Goal: Check status

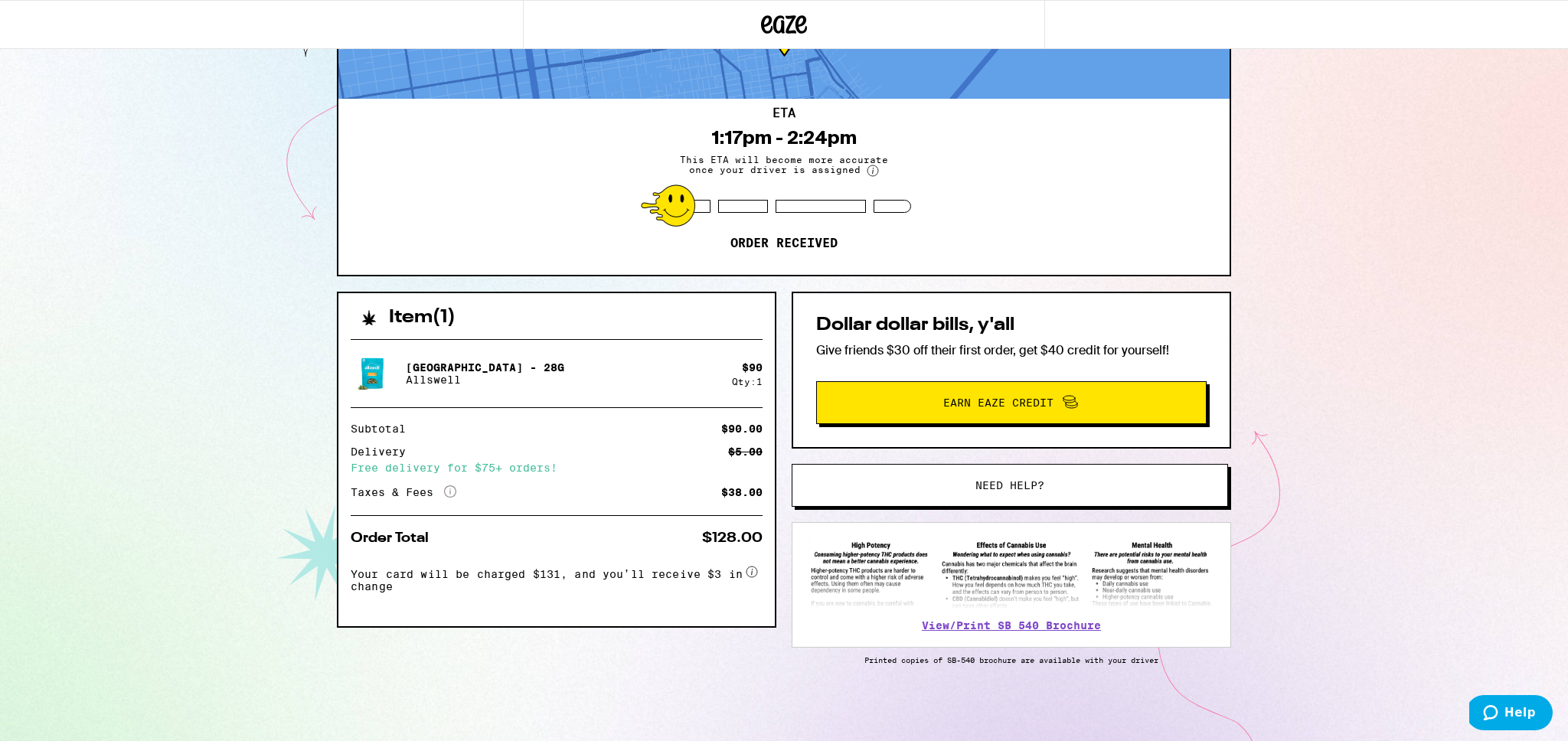
click at [163, 176] on div "[STREET_ADDRESS][PERSON_NAME] 1:17pm - 2:24pm This ETA will become more accurat…" at bounding box center [784, 323] width 1568 height 834
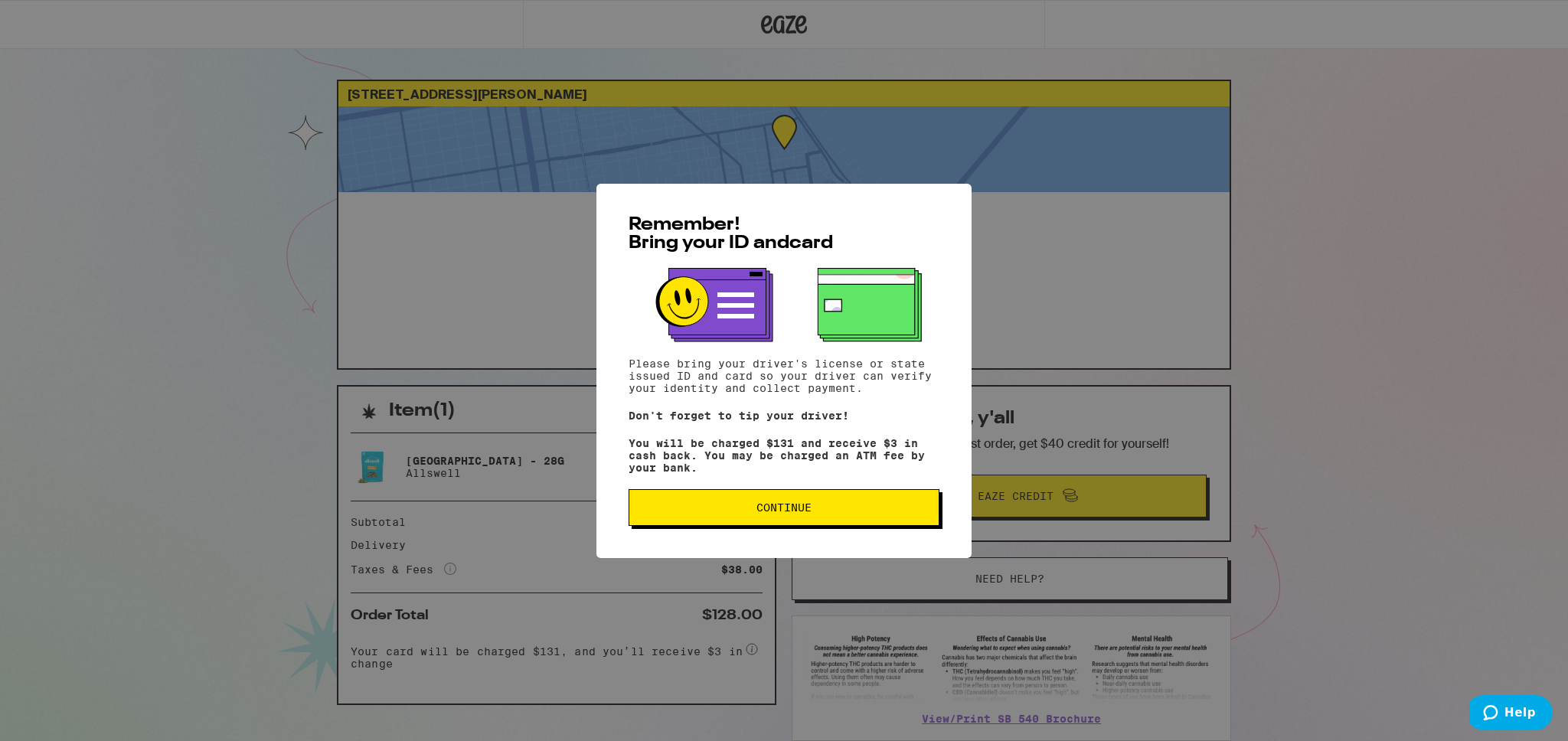
click at [767, 506] on span "Continue" at bounding box center [783, 507] width 55 height 10
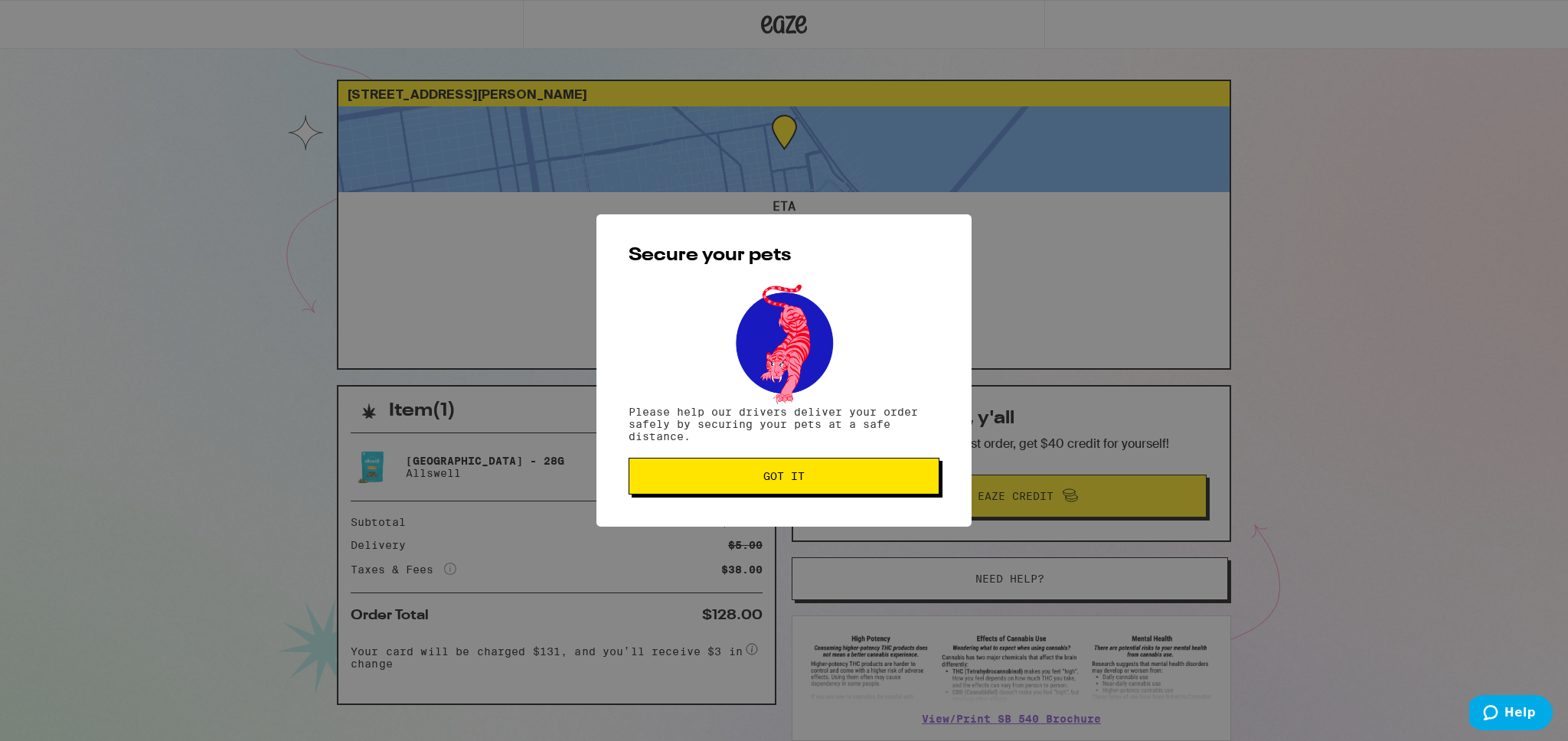
click at [767, 479] on span "Got it" at bounding box center [783, 476] width 41 height 10
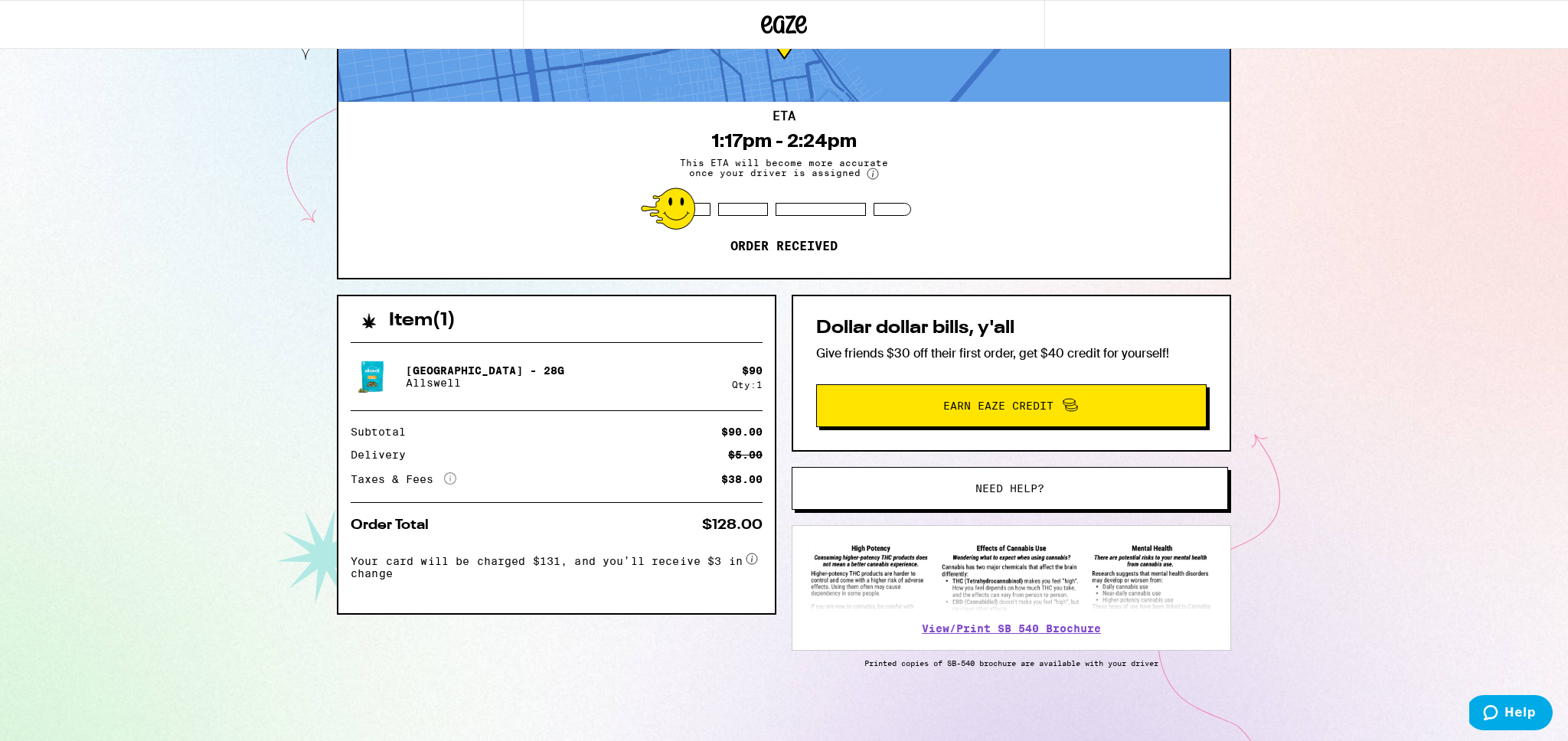
scroll to position [97, 0]
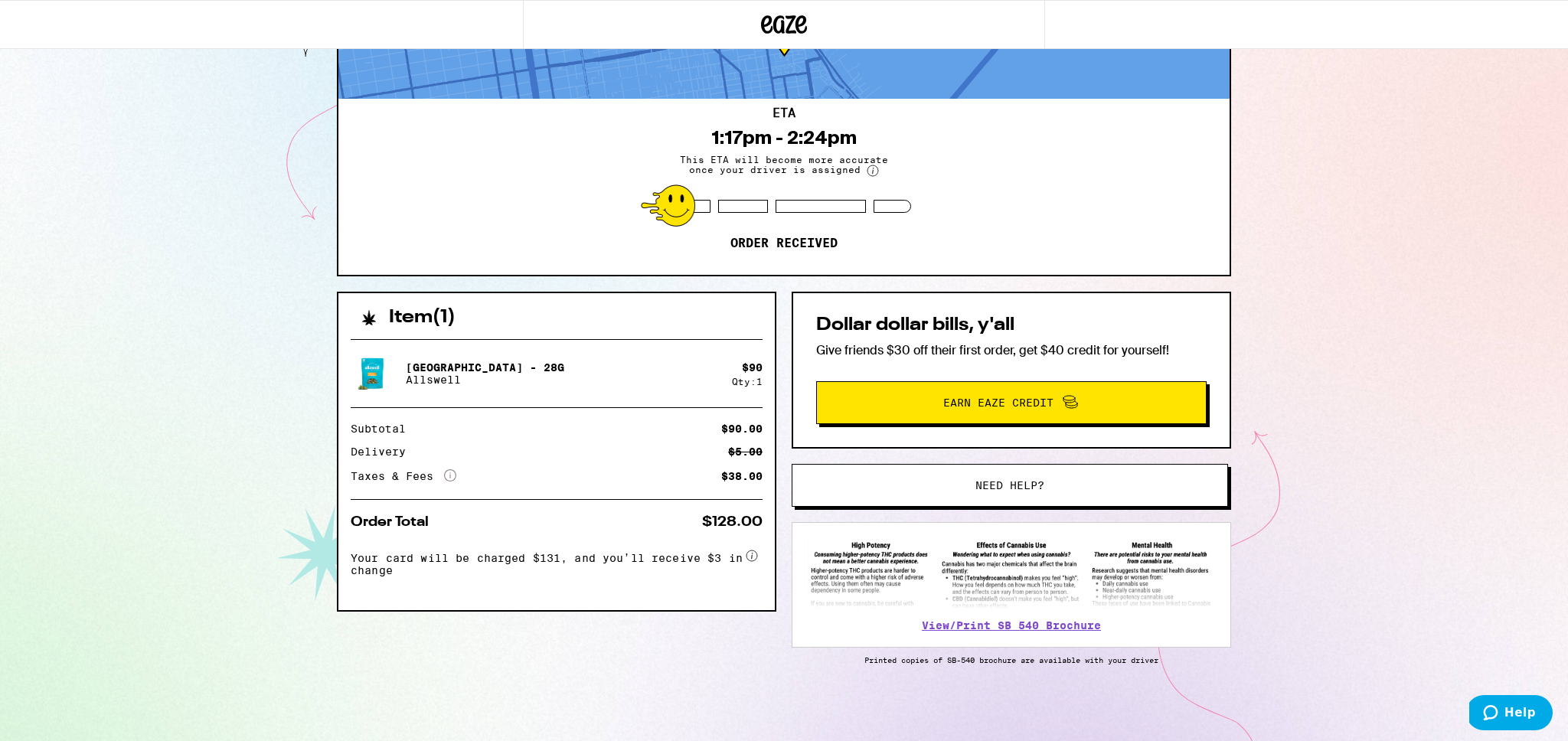
click at [779, 443] on div "Item ( 1 ) Garden Grove - 28g Allswell $ 90 Qty: 1 Subtotal $90.00 Delivery $5.…" at bounding box center [783, 515] width 894 height 449
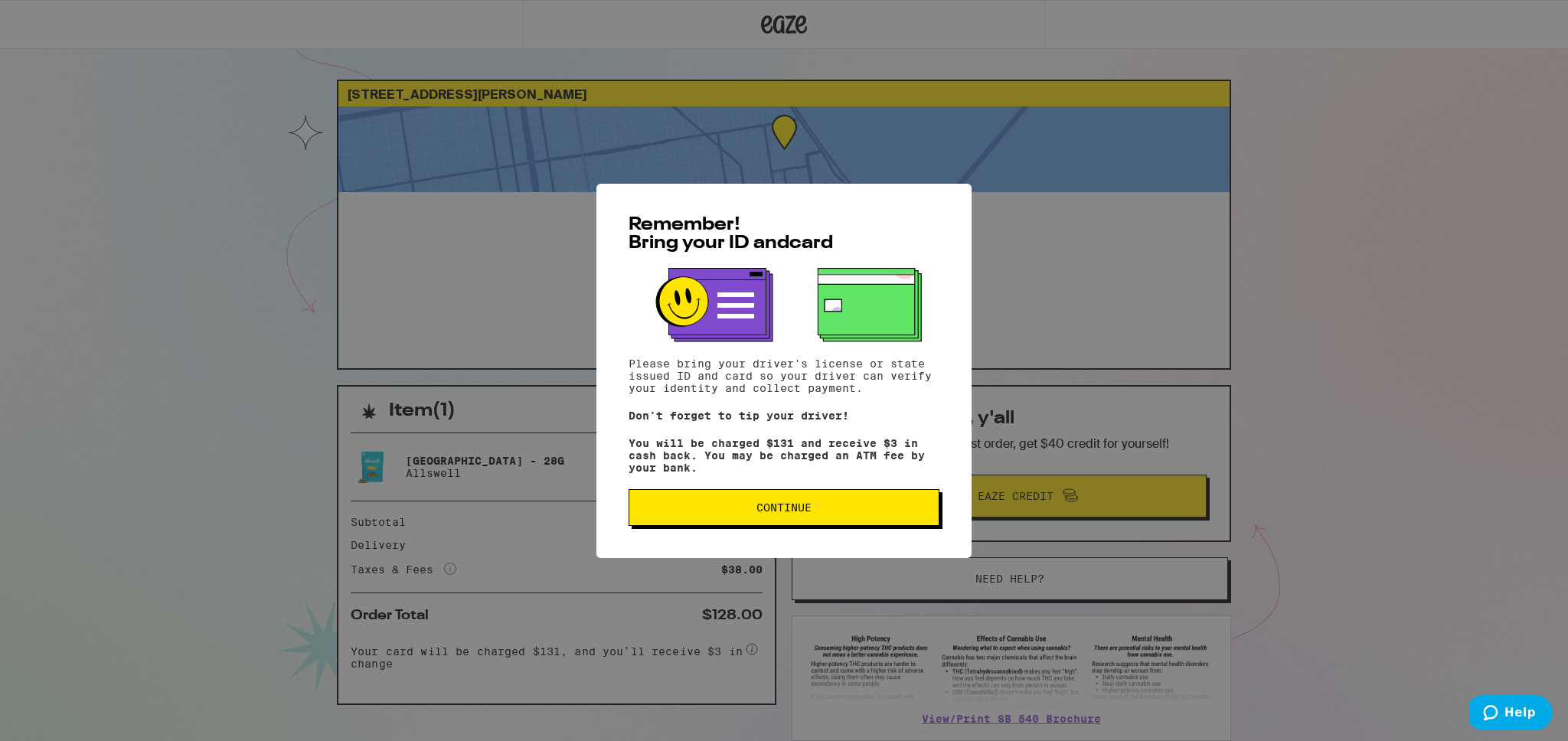
scroll to position [91, 0]
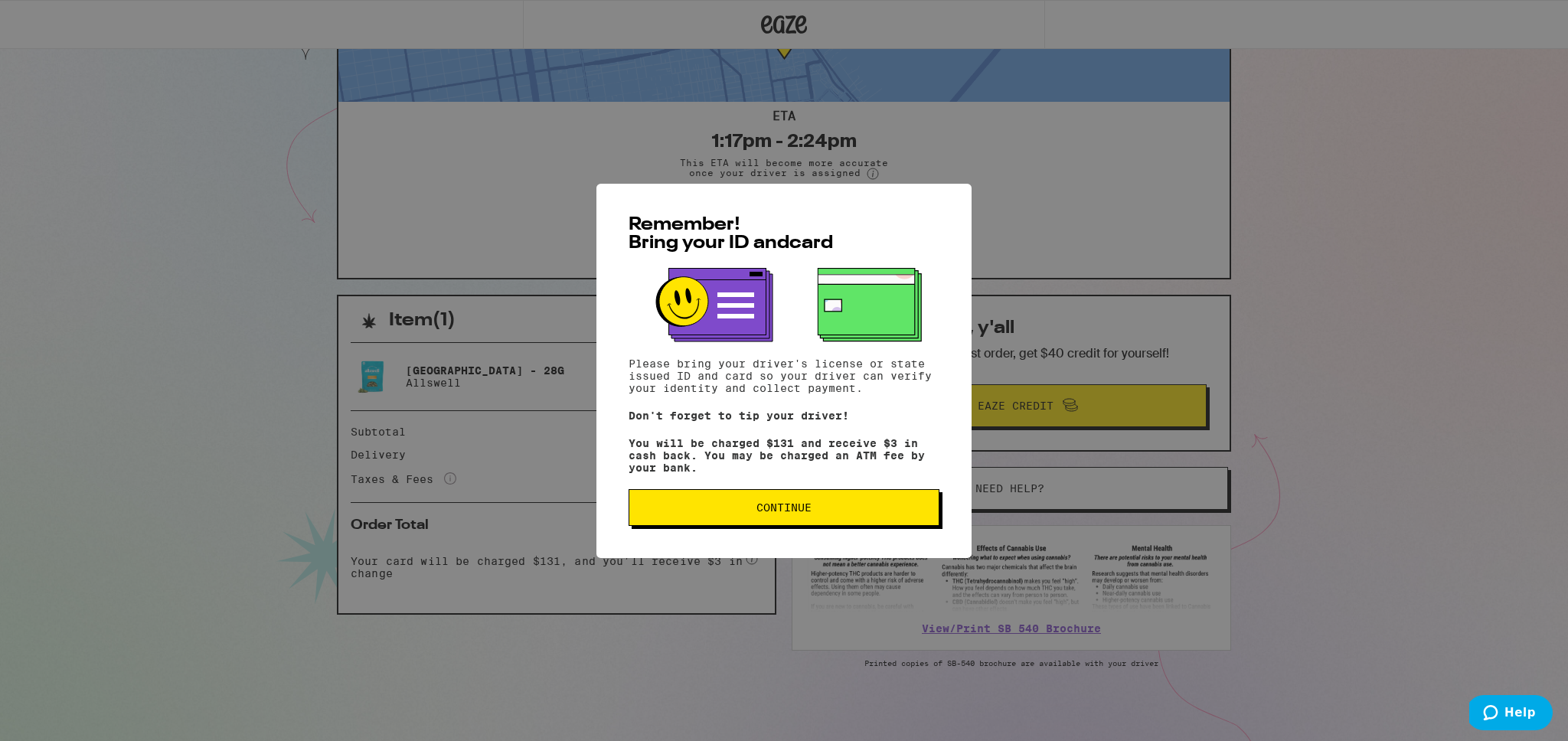
click at [766, 506] on span "Continue" at bounding box center [783, 507] width 55 height 10
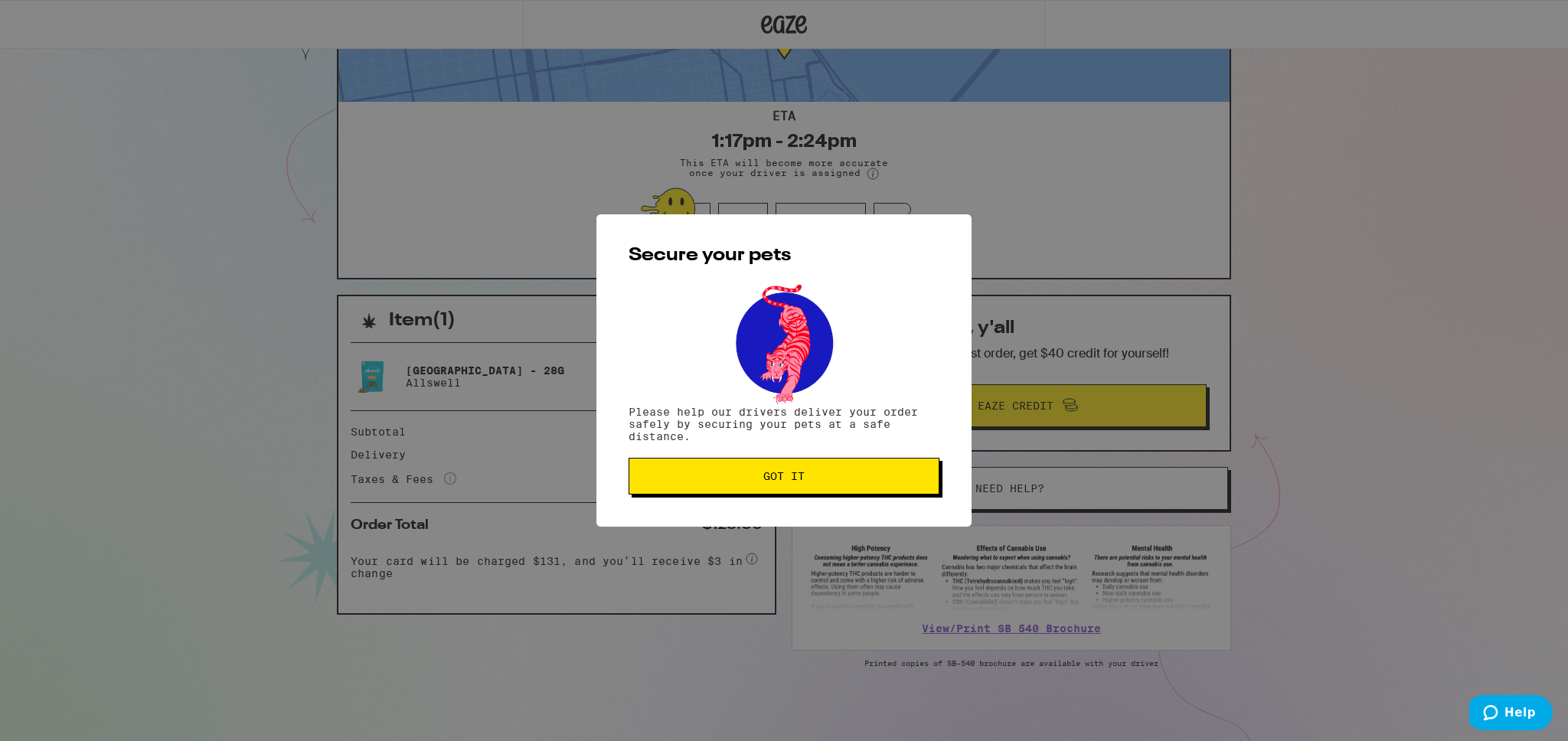
click at [770, 481] on span "Got it" at bounding box center [783, 476] width 41 height 10
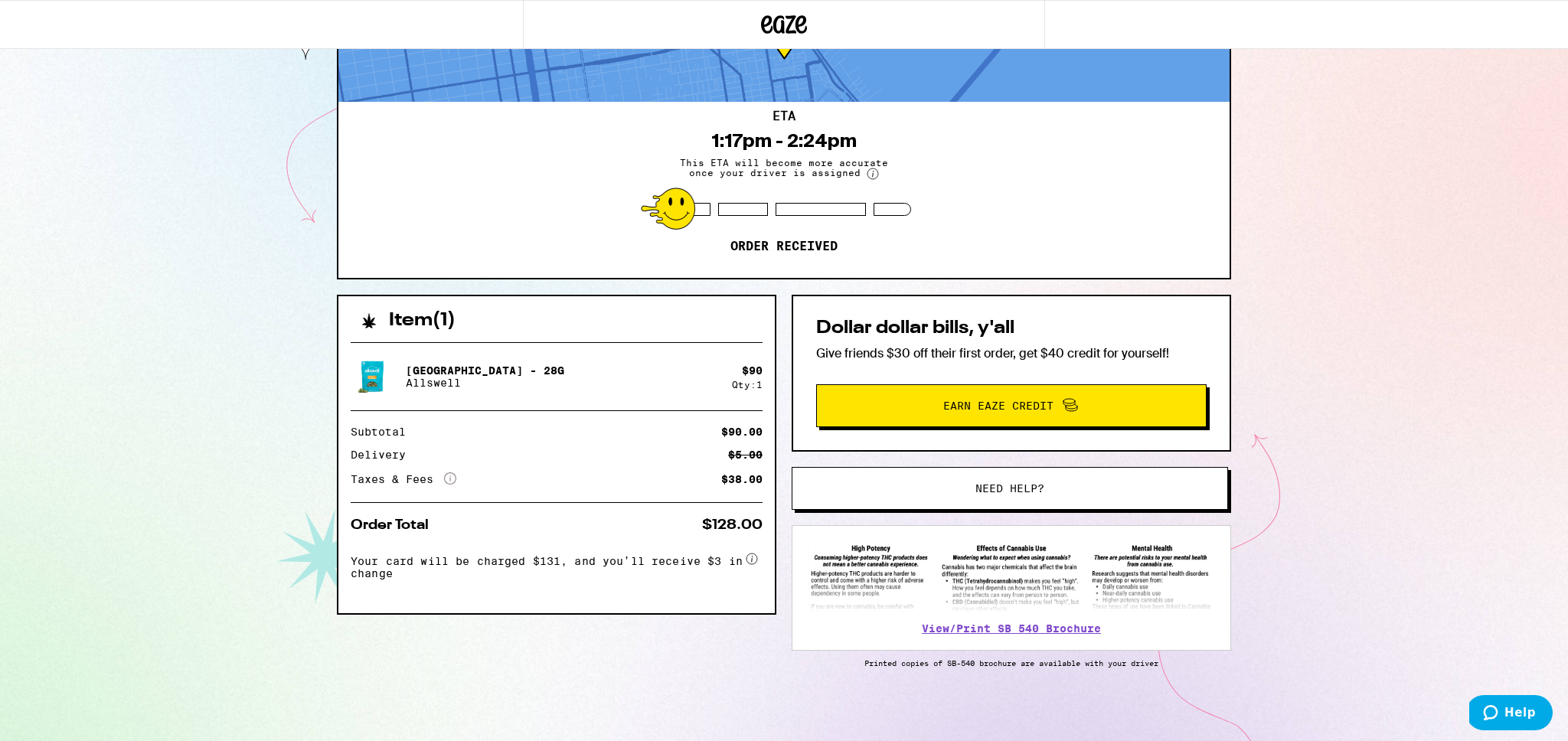
scroll to position [0, 0]
